Goal: Task Accomplishment & Management: Complete application form

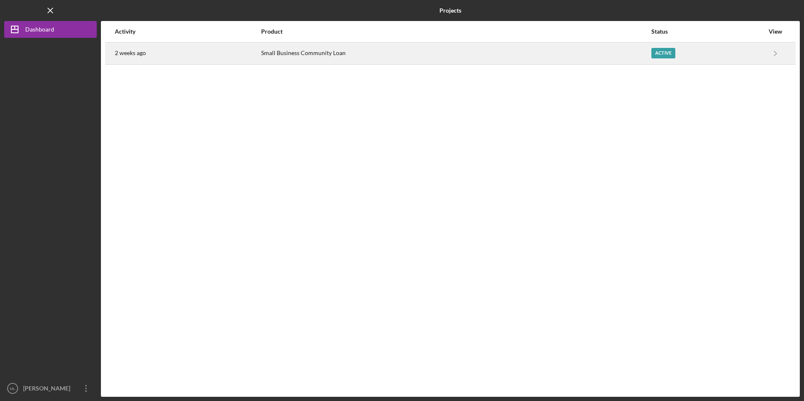
click at [291, 54] on div "Small Business Community Loan" at bounding box center [456, 53] width 390 height 21
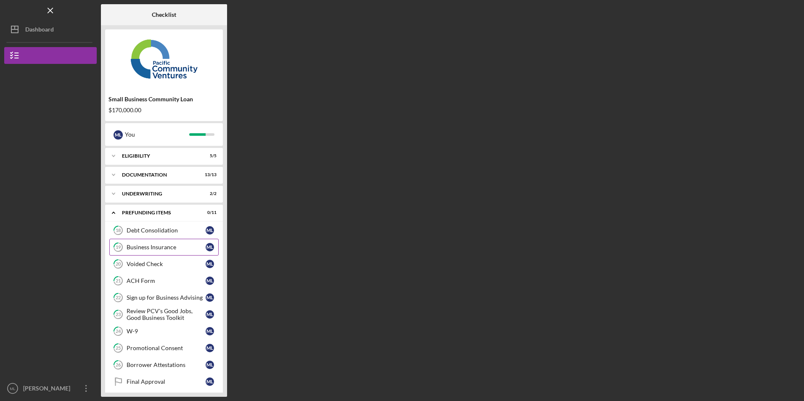
click at [168, 244] on link "19 Business Insurance M L" at bounding box center [163, 247] width 109 height 17
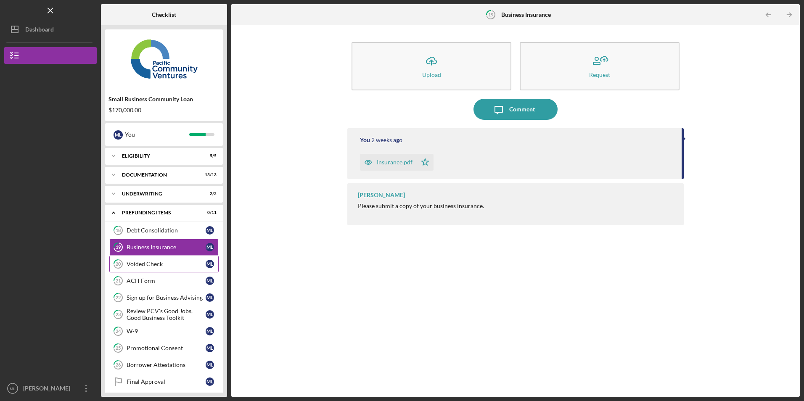
click at [155, 262] on div "Voided Check" at bounding box center [166, 264] width 79 height 7
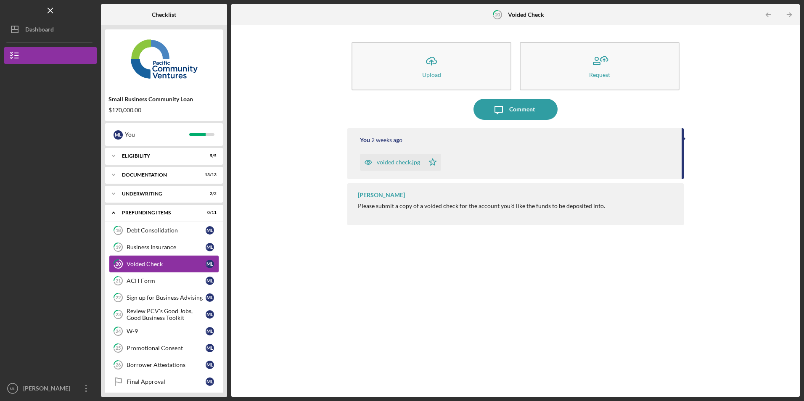
scroll to position [23, 0]
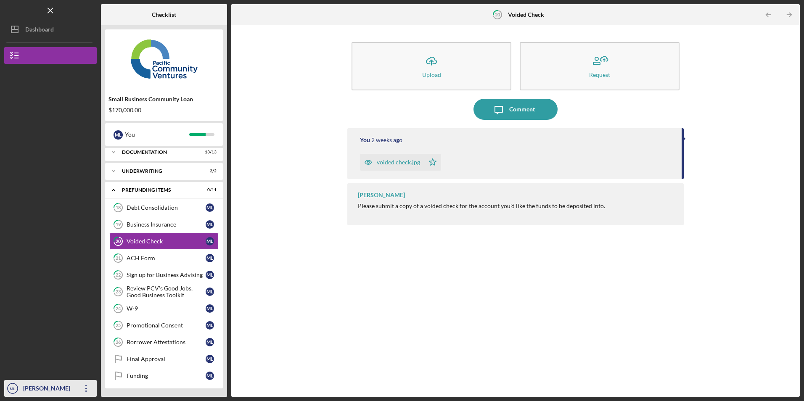
drag, startPoint x: 87, startPoint y: 388, endPoint x: 84, endPoint y: 384, distance: 4.8
click at [87, 388] on icon "Icon/Overflow" at bounding box center [86, 388] width 21 height 21
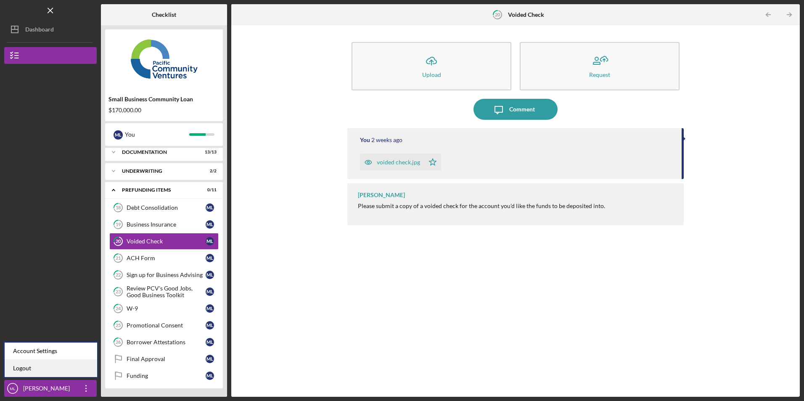
click at [68, 374] on link "Logout" at bounding box center [51, 368] width 93 height 17
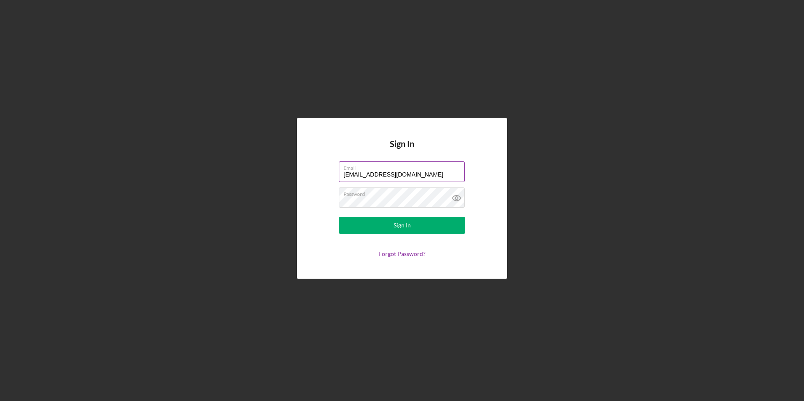
click at [416, 173] on input "[EMAIL_ADDRESS][DOMAIN_NAME]" at bounding box center [402, 172] width 126 height 20
type input "[PERSON_NAME][EMAIL_ADDRESS][DOMAIN_NAME]"
click at [339, 223] on form "Email [PERSON_NAME][EMAIL_ADDRESS][DOMAIN_NAME] Password Sign In Forgot Passwor…" at bounding box center [402, 210] width 168 height 96
click at [379, 228] on button "Sign In" at bounding box center [402, 225] width 126 height 17
